Goal: Transaction & Acquisition: Purchase product/service

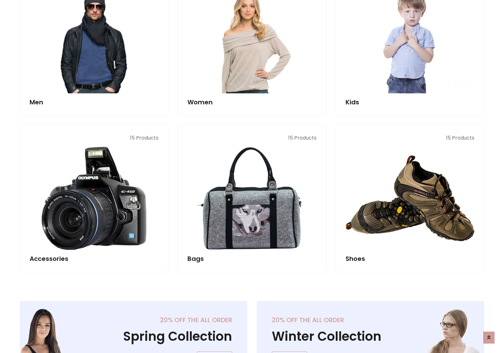
scroll to position [211, 0]
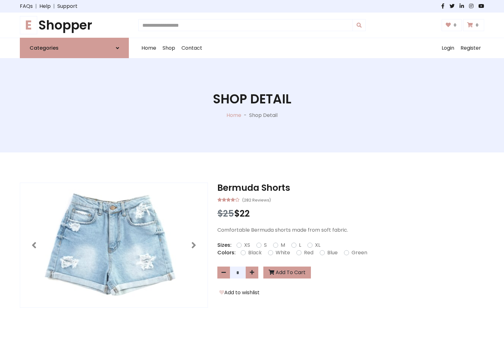
click at [74, 25] on h1 "E Shopper" at bounding box center [74, 25] width 109 height 15
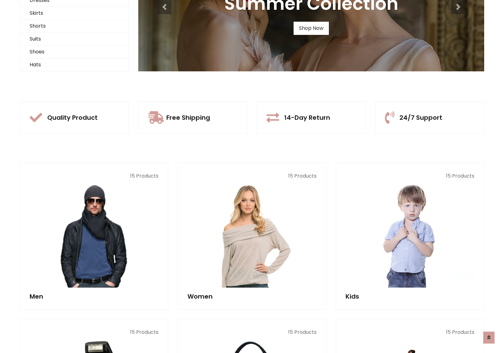
scroll to position [61, 0]
